Goal: Find specific page/section: Find specific page/section

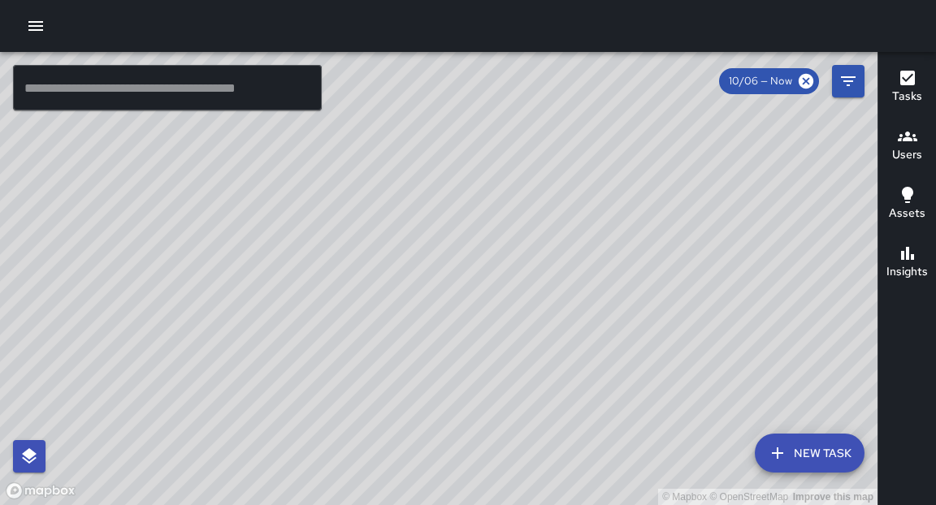
click at [604, 289] on div "© Mapbox © OpenStreetMap Improve this map" at bounding box center [438, 278] width 877 height 453
click at [66, 93] on input "text" at bounding box center [167, 87] width 309 height 45
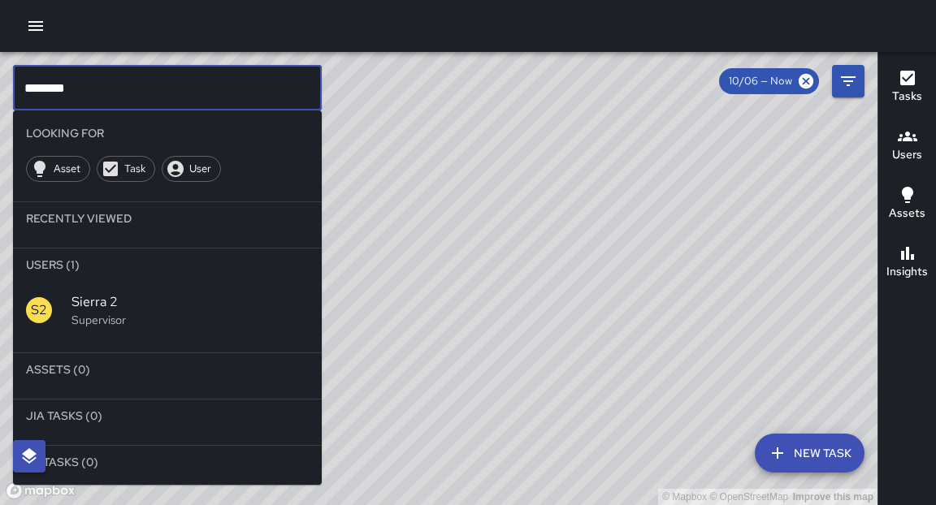
type input "********"
click at [88, 312] on p "Supervisor" at bounding box center [189, 320] width 237 height 16
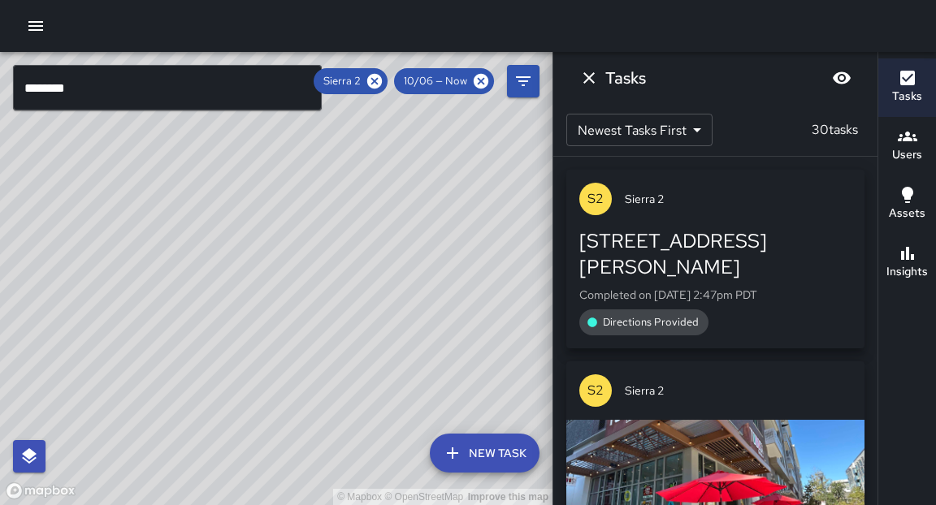
drag, startPoint x: 479, startPoint y: 255, endPoint x: 450, endPoint y: 297, distance: 50.7
click at [450, 297] on div "© Mapbox © OpenStreetMap Improve this map" at bounding box center [276, 278] width 552 height 453
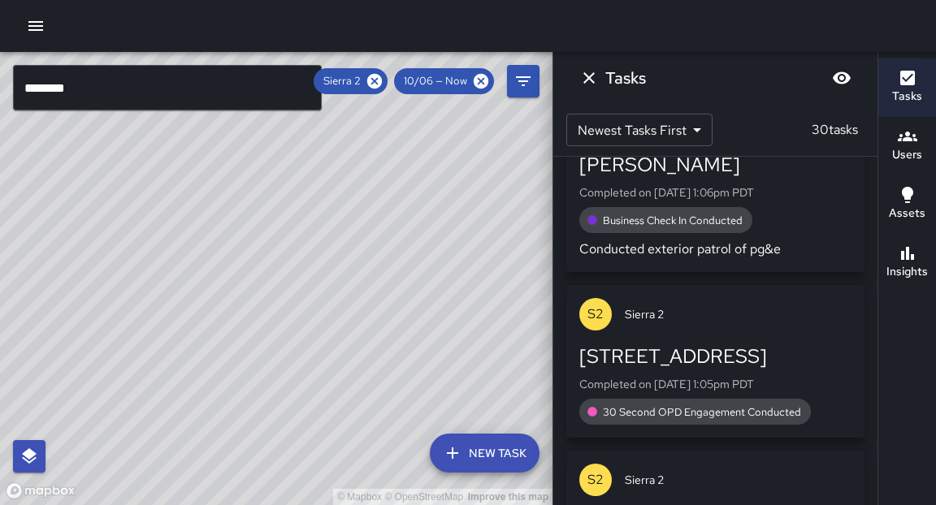
scroll to position [2834, 0]
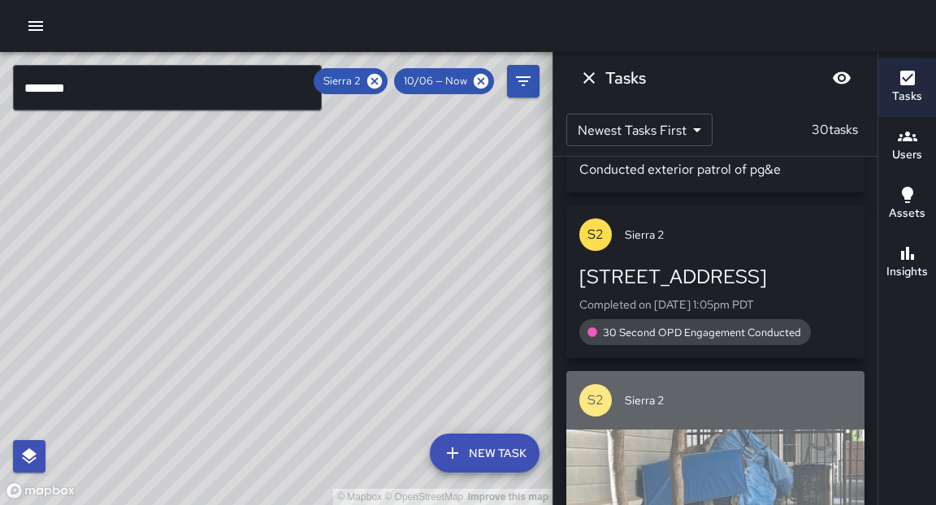
click at [793, 430] on div "button" at bounding box center [715, 487] width 298 height 114
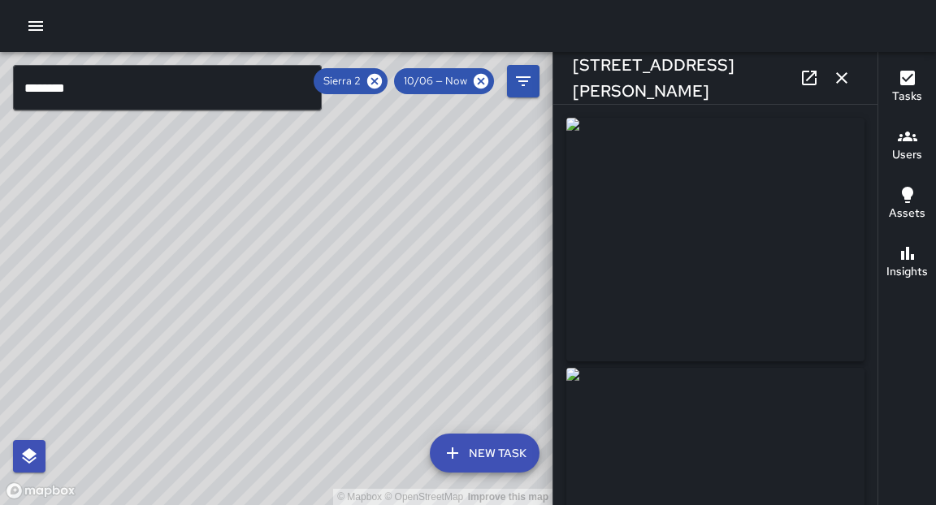
click at [811, 82] on icon at bounding box center [808, 77] width 19 height 19
click at [846, 76] on icon "button" at bounding box center [841, 77] width 19 height 19
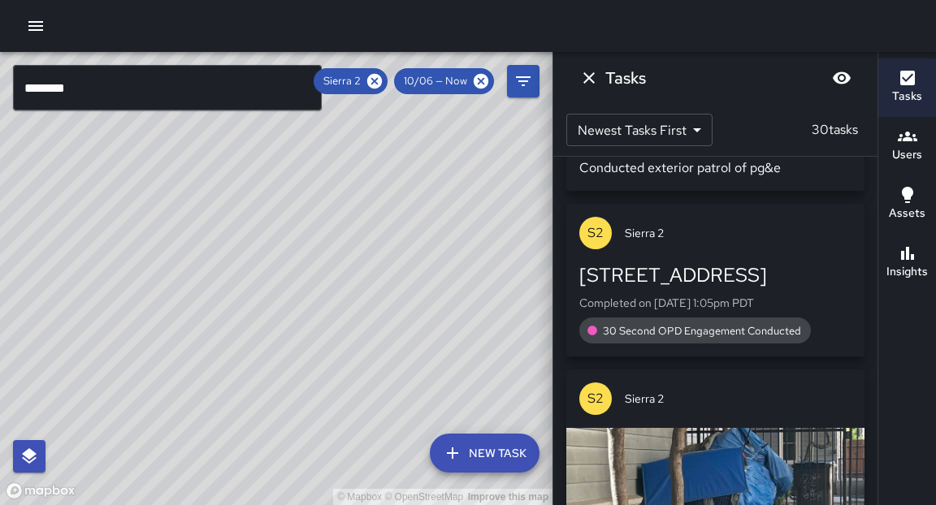
scroll to position [2836, 0]
click at [374, 84] on icon at bounding box center [374, 81] width 15 height 15
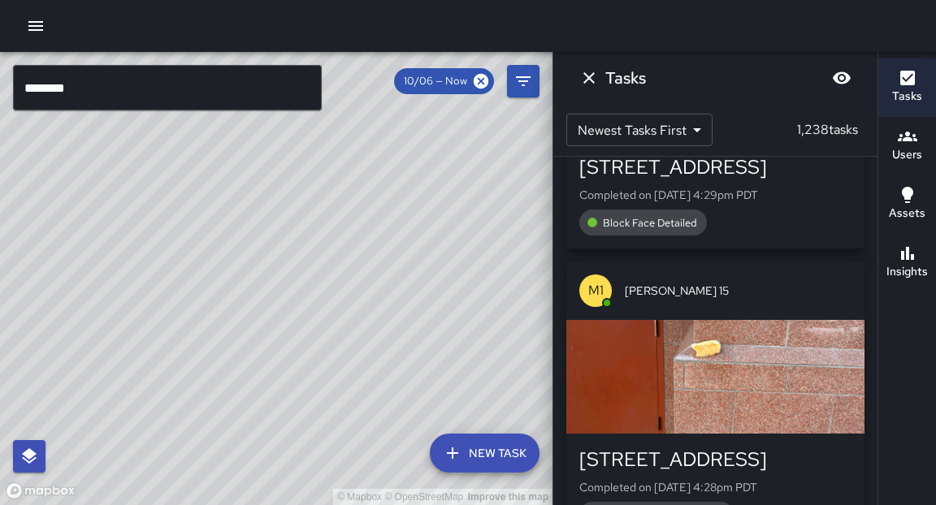
click at [370, 300] on div "© Mapbox © OpenStreetMap Improve this map" at bounding box center [276, 278] width 552 height 453
drag, startPoint x: 265, startPoint y: 323, endPoint x: 308, endPoint y: 185, distance: 144.7
click at [308, 185] on div "© Mapbox © OpenStreetMap Improve this map" at bounding box center [276, 278] width 552 height 453
drag, startPoint x: 287, startPoint y: 288, endPoint x: 262, endPoint y: 353, distance: 69.4
click at [312, 241] on div "© Mapbox © OpenStreetMap Improve this map" at bounding box center [276, 278] width 552 height 453
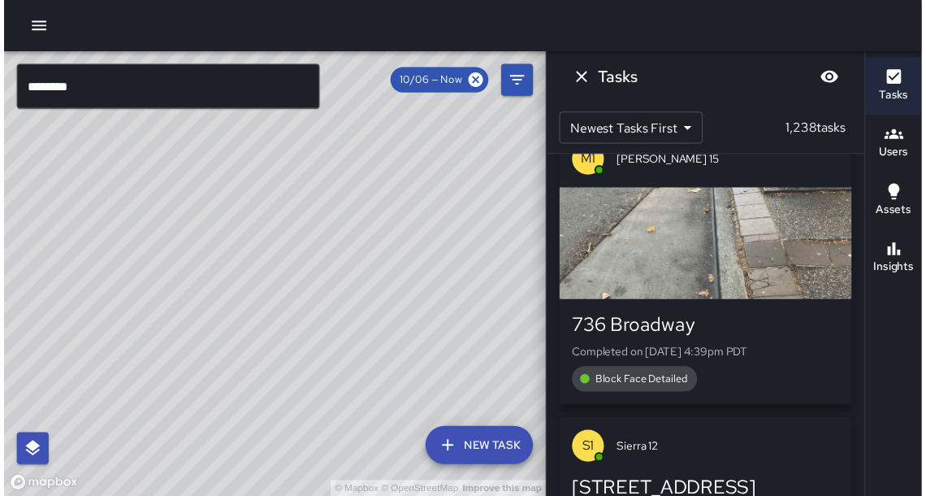
scroll to position [11, 0]
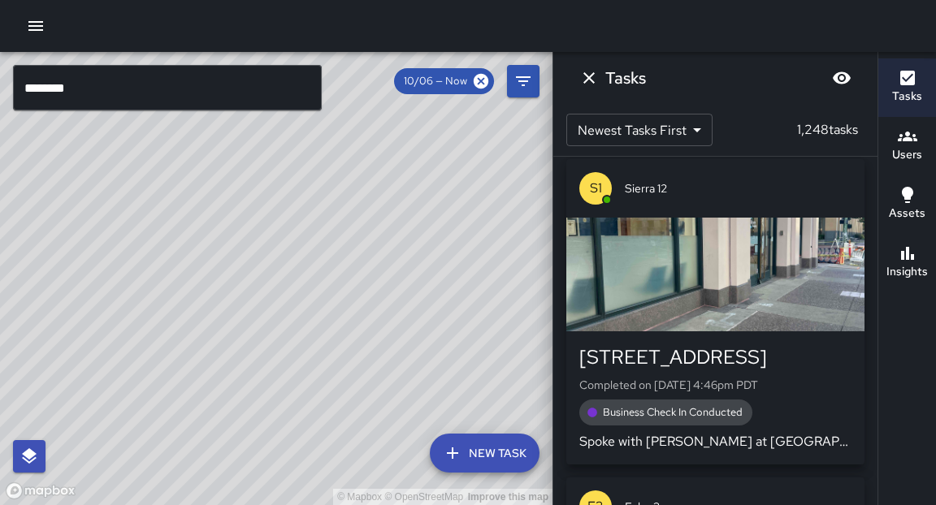
click at [40, 28] on icon "button" at bounding box center [35, 25] width 19 height 19
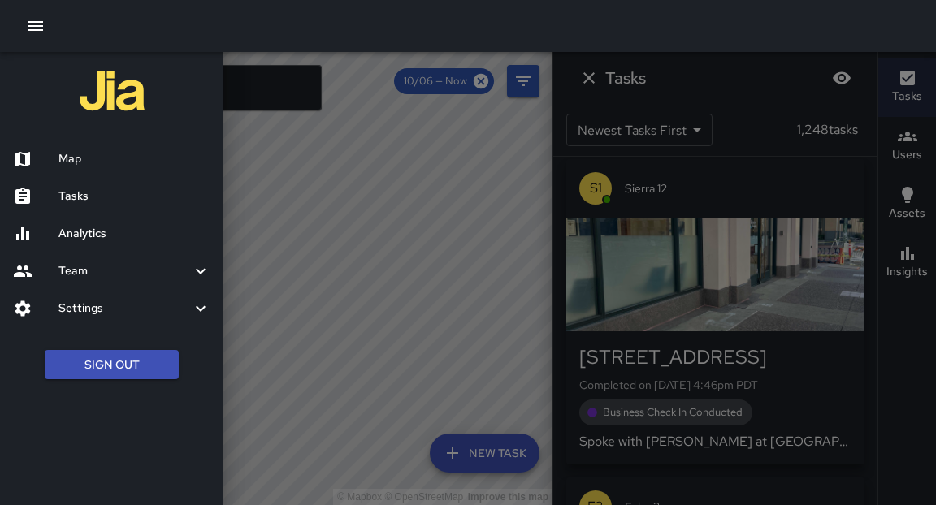
click at [87, 199] on h6 "Tasks" at bounding box center [134, 197] width 152 height 18
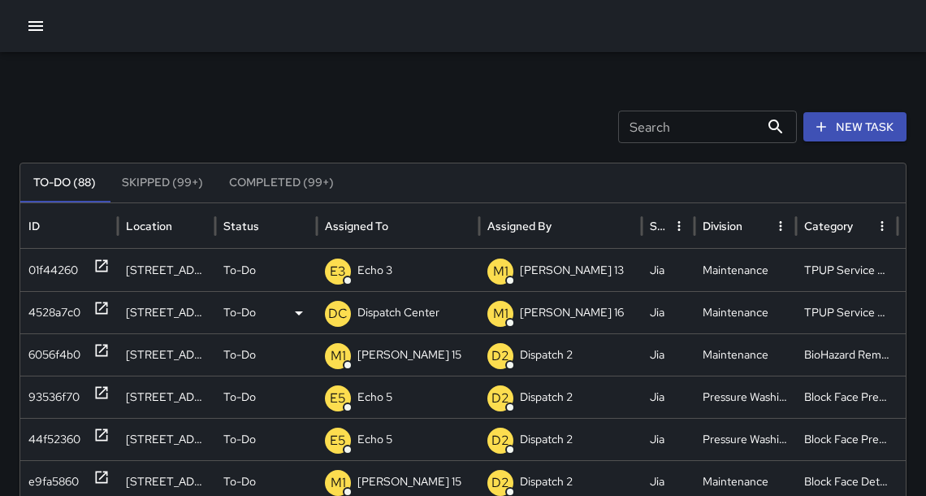
click at [386, 313] on p "Dispatch Center" at bounding box center [398, 312] width 82 height 41
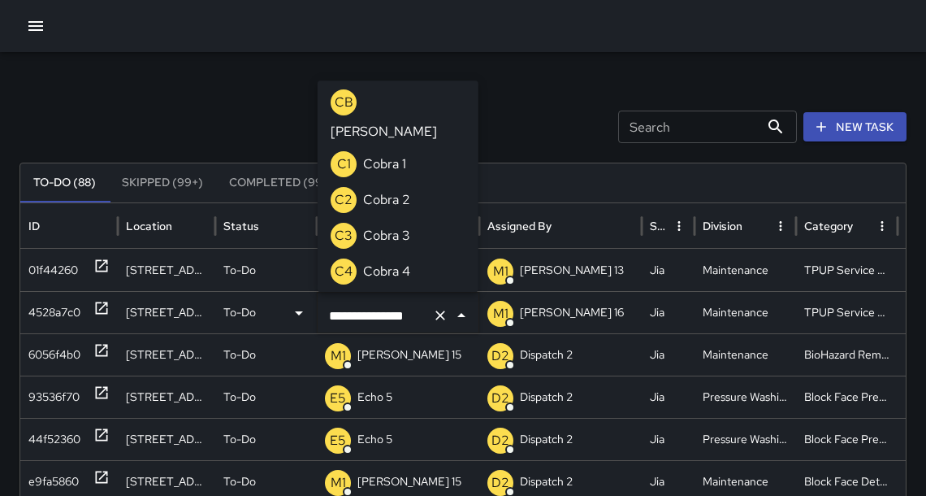
click at [383, 312] on input "**********" at bounding box center [375, 315] width 101 height 31
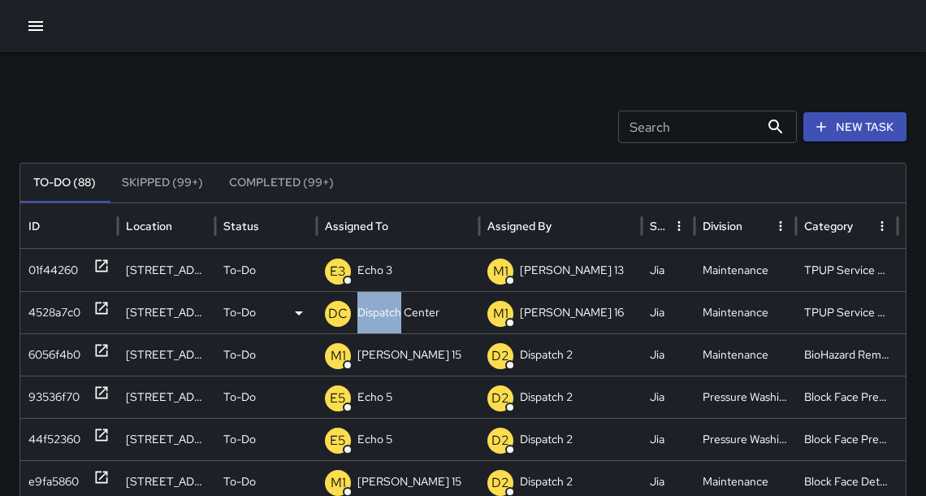
click at [383, 312] on p "Dispatch Center" at bounding box center [398, 312] width 82 height 41
click at [390, 309] on p "Dispatch Center" at bounding box center [398, 312] width 82 height 41
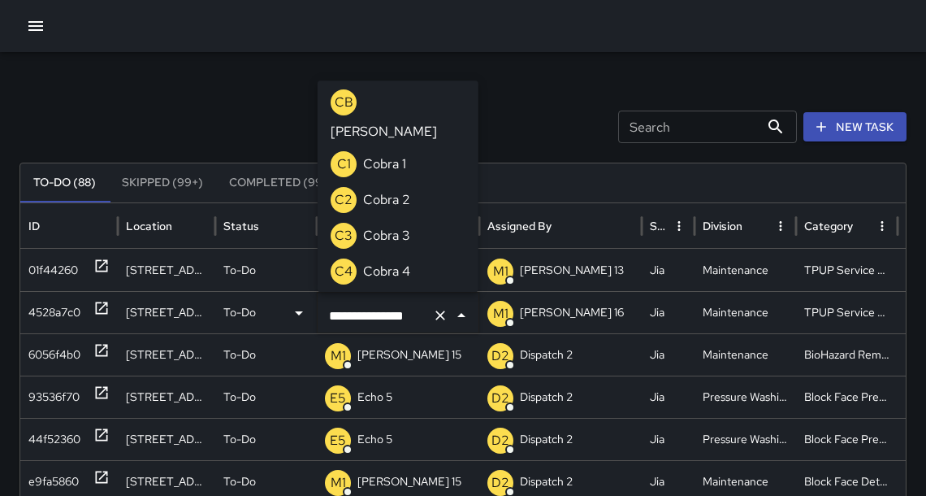
drag, startPoint x: 423, startPoint y: 318, endPoint x: 297, endPoint y: 324, distance: 126.9
click at [320, 311] on div "**********" at bounding box center [398, 314] width 161 height 45
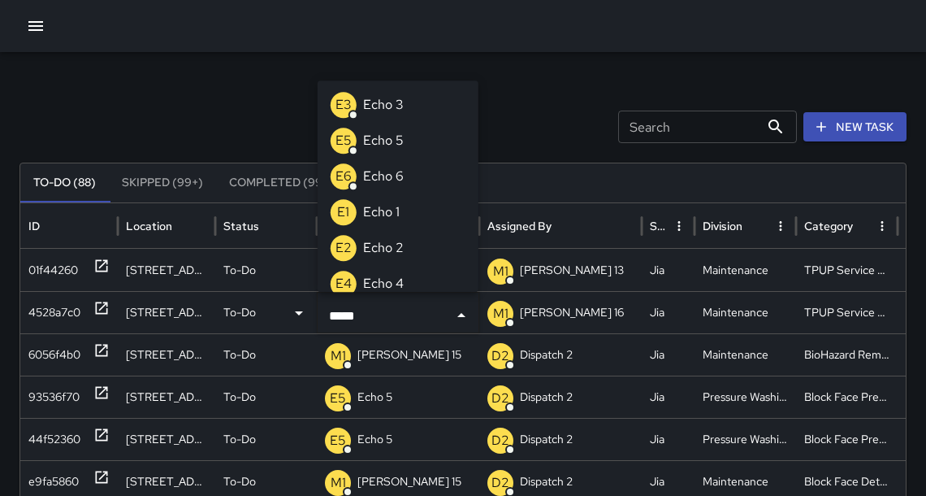
type input "******"
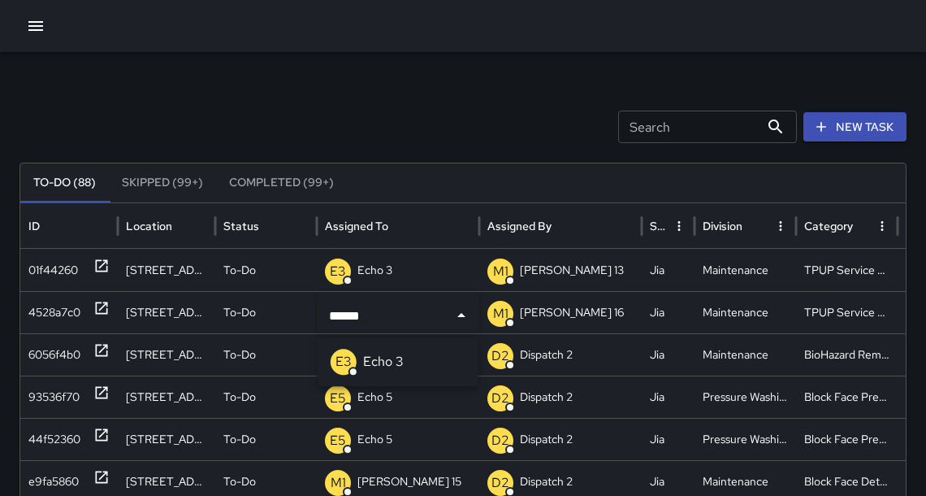
click at [360, 361] on div "E3 Echo 3" at bounding box center [367, 362] width 73 height 26
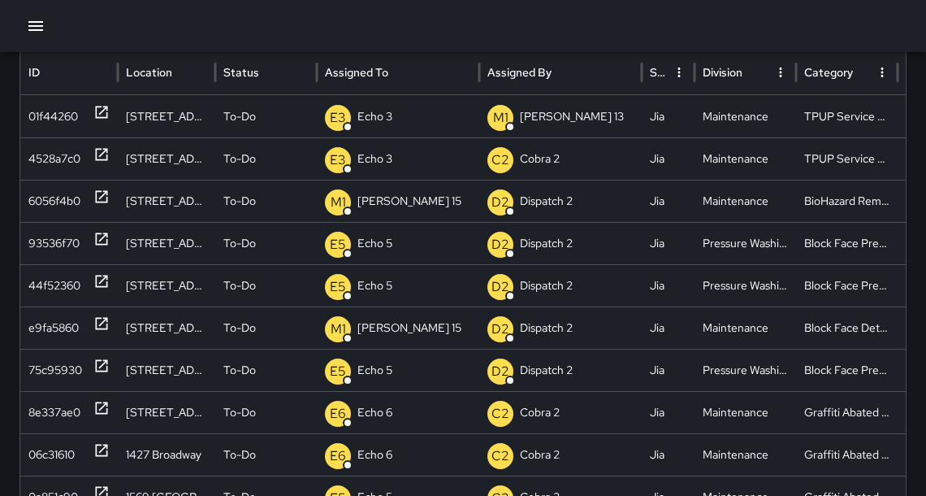
click at [31, 31] on icon "button" at bounding box center [35, 25] width 19 height 19
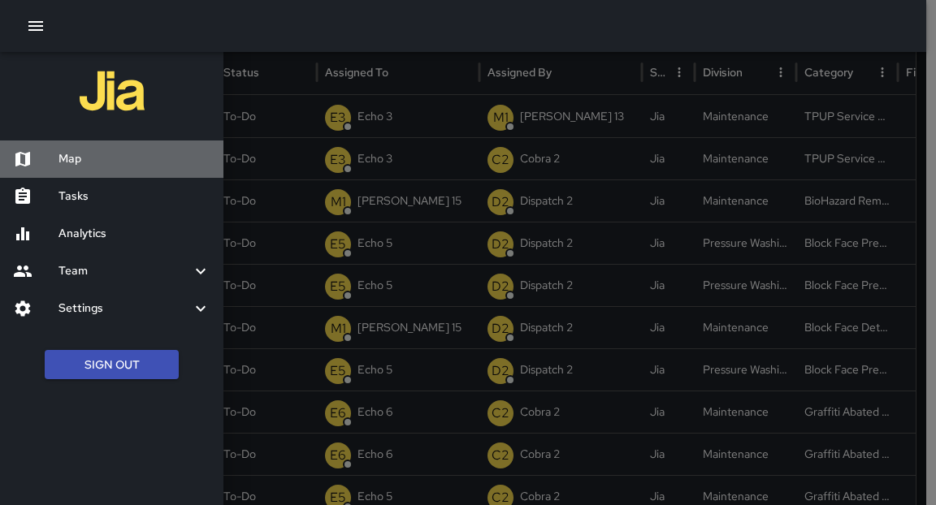
click at [90, 162] on h6 "Map" at bounding box center [134, 159] width 152 height 18
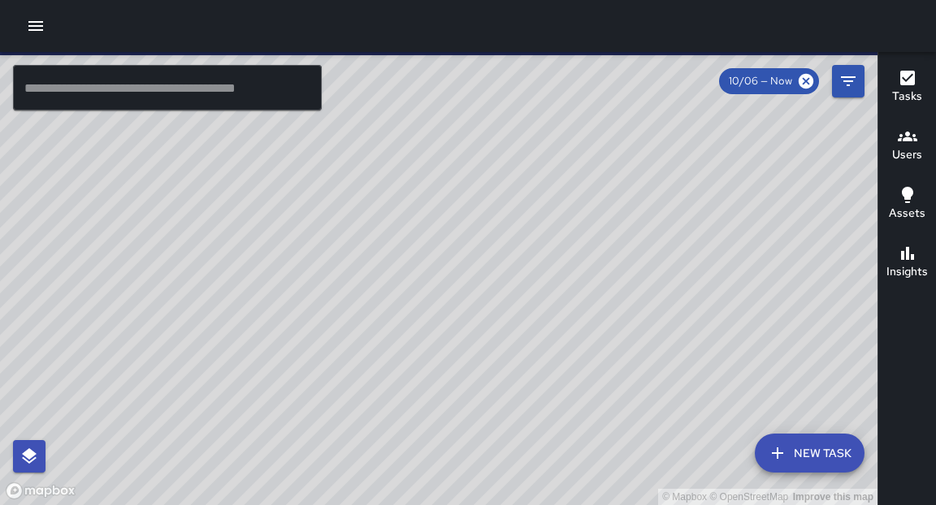
click at [193, 96] on input "text" at bounding box center [167, 87] width 309 height 45
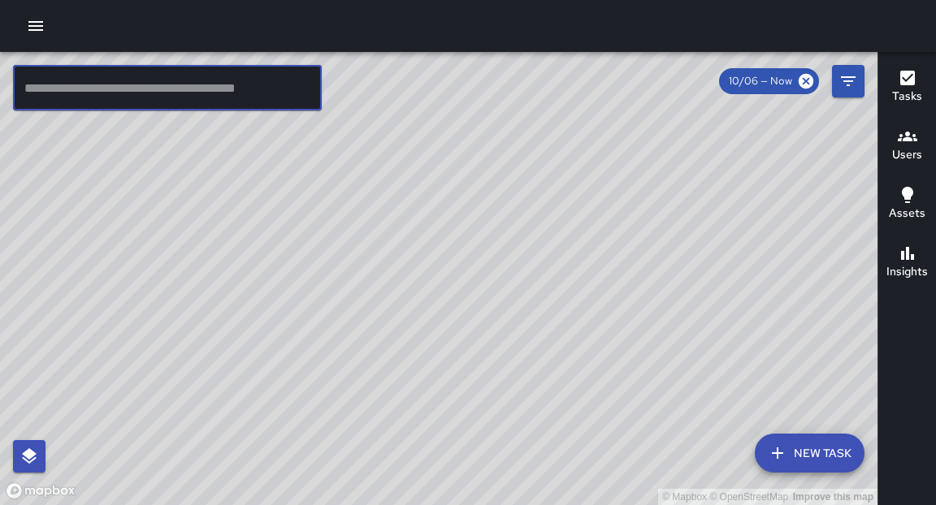
click at [192, 101] on input "text" at bounding box center [167, 87] width 309 height 45
click at [262, 86] on input "text" at bounding box center [167, 87] width 309 height 45
drag, startPoint x: 383, startPoint y: 214, endPoint x: 373, endPoint y: 199, distance: 18.7
click at [374, 199] on div "© Mapbox © OpenStreetMap Improve this map" at bounding box center [438, 278] width 877 height 453
drag, startPoint x: 383, startPoint y: 207, endPoint x: 356, endPoint y: 179, distance: 39.1
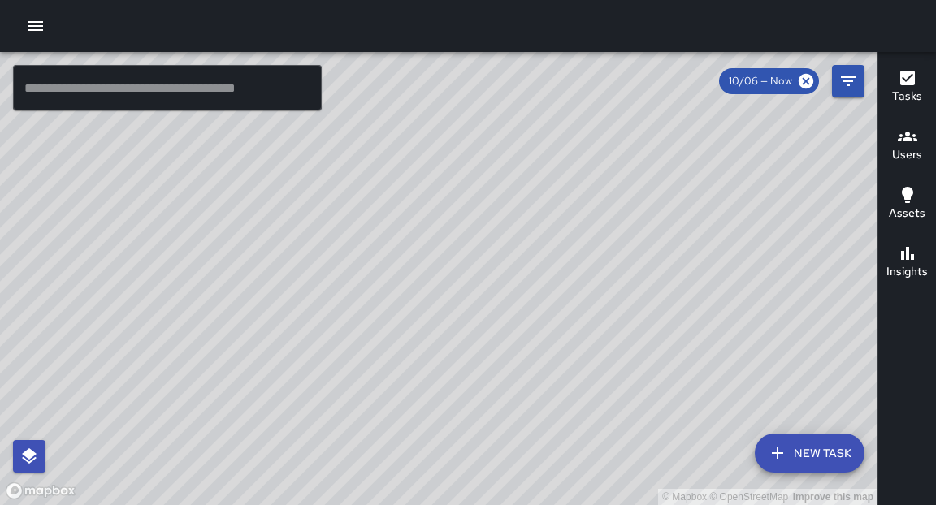
click at [356, 174] on div "© Mapbox © OpenStreetMap Improve this map" at bounding box center [438, 278] width 877 height 453
drag, startPoint x: 334, startPoint y: 219, endPoint x: 328, endPoint y: 184, distance: 35.4
click at [328, 184] on div "© Mapbox © OpenStreetMap Improve this map" at bounding box center [438, 278] width 877 height 453
drag, startPoint x: 440, startPoint y: 221, endPoint x: 454, endPoint y: 165, distance: 57.9
click at [454, 165] on div "© Mapbox © OpenStreetMap Improve this map" at bounding box center [438, 278] width 877 height 453
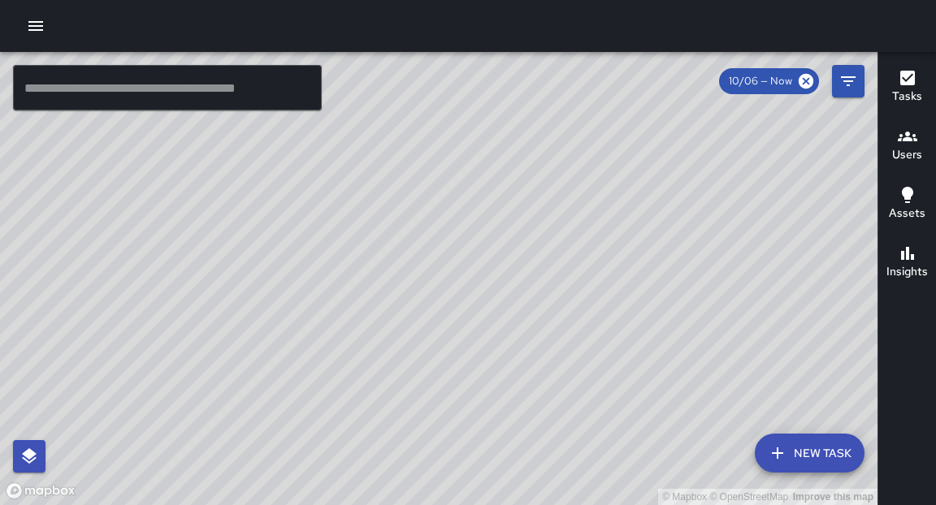
drag, startPoint x: 402, startPoint y: 297, endPoint x: 418, endPoint y: 221, distance: 78.1
click at [418, 221] on div "© Mapbox © OpenStreetMap Improve this map" at bounding box center [438, 278] width 877 height 453
drag, startPoint x: 436, startPoint y: 344, endPoint x: 520, endPoint y: 206, distance: 162.2
click at [520, 206] on div "© Mapbox © OpenStreetMap Improve this map" at bounding box center [438, 278] width 877 height 453
drag, startPoint x: 429, startPoint y: 287, endPoint x: 479, endPoint y: 247, distance: 64.2
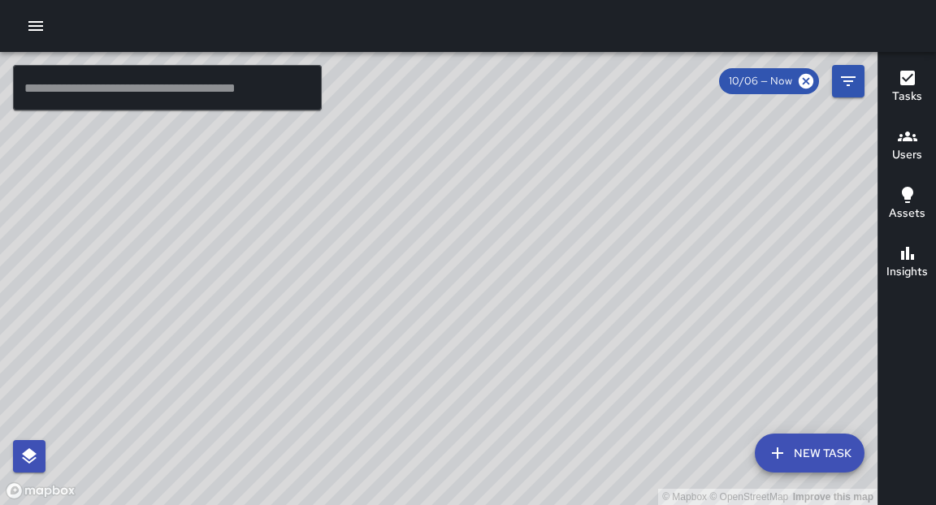
click at [479, 247] on div "© Mapbox © OpenStreetMap Improve this map" at bounding box center [438, 278] width 877 height 453
click at [523, 233] on div "© Mapbox © OpenStreetMap Improve this map" at bounding box center [438, 278] width 877 height 453
drag, startPoint x: 271, startPoint y: 312, endPoint x: 268, endPoint y: 253, distance: 58.6
click at [268, 253] on div "© Mapbox © OpenStreetMap Improve this map" at bounding box center [438, 278] width 877 height 453
drag, startPoint x: 362, startPoint y: 341, endPoint x: 365, endPoint y: 321, distance: 20.6
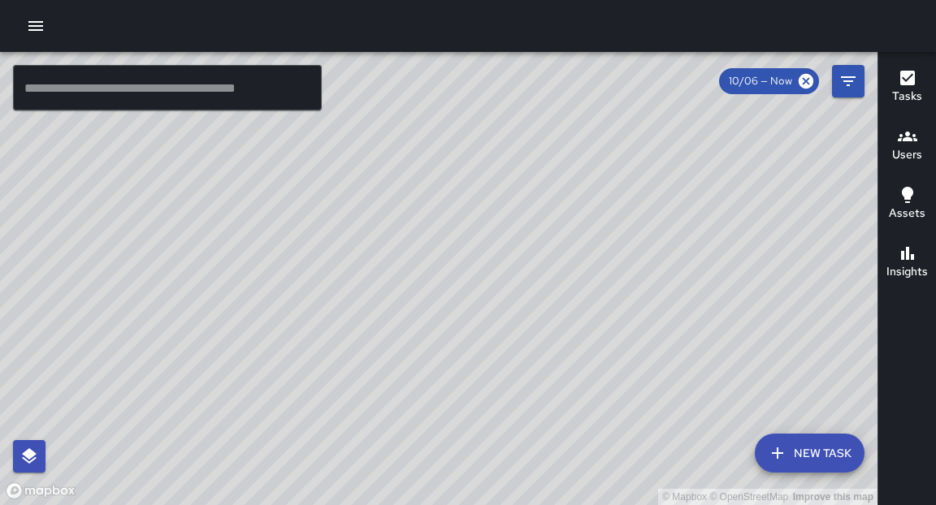
click at [365, 321] on div "© Mapbox © OpenStreetMap Improve this map" at bounding box center [438, 278] width 877 height 453
drag, startPoint x: 414, startPoint y: 208, endPoint x: 417, endPoint y: 200, distance: 8.8
click at [417, 200] on div "© Mapbox © OpenStreetMap Improve this map" at bounding box center [438, 278] width 877 height 453
drag, startPoint x: 552, startPoint y: 115, endPoint x: 477, endPoint y: 209, distance: 120.8
click at [477, 206] on div "© Mapbox © OpenStreetMap Improve this map" at bounding box center [438, 278] width 877 height 453
